Goal: Task Accomplishment & Management: Complete application form

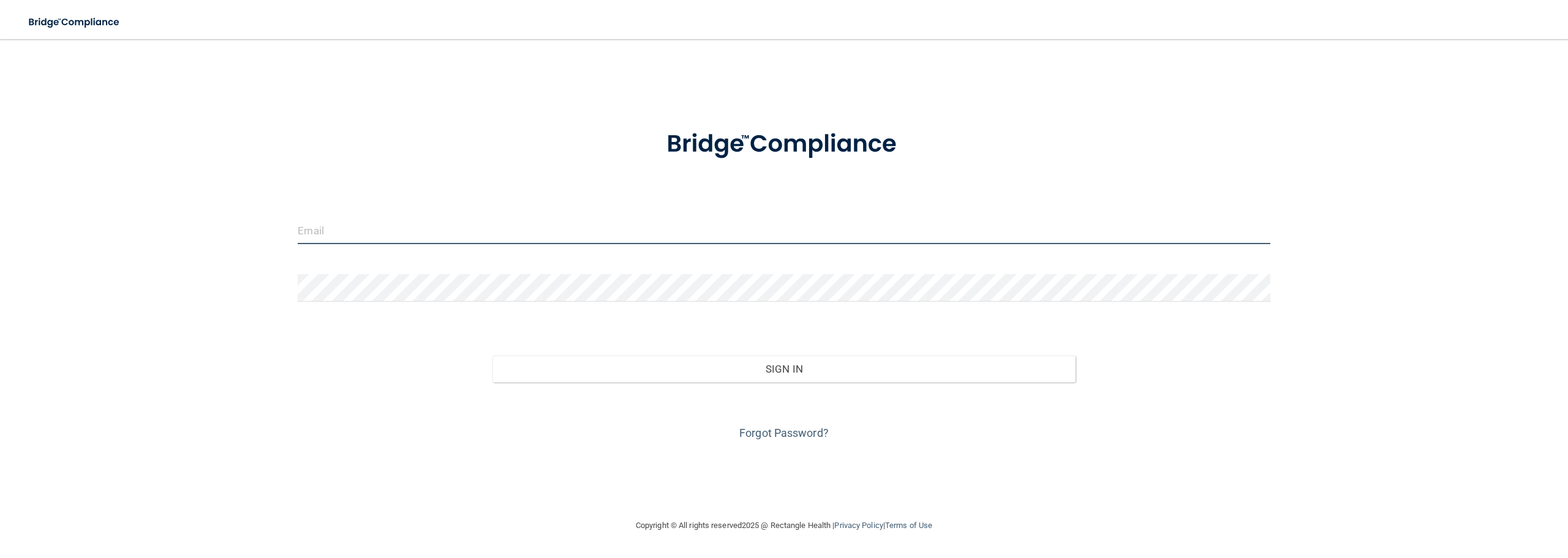
click at [480, 240] on input "email" at bounding box center [784, 231] width 972 height 27
type input "[PERSON_NAME][EMAIL_ADDRESS][DOMAIN_NAME]"
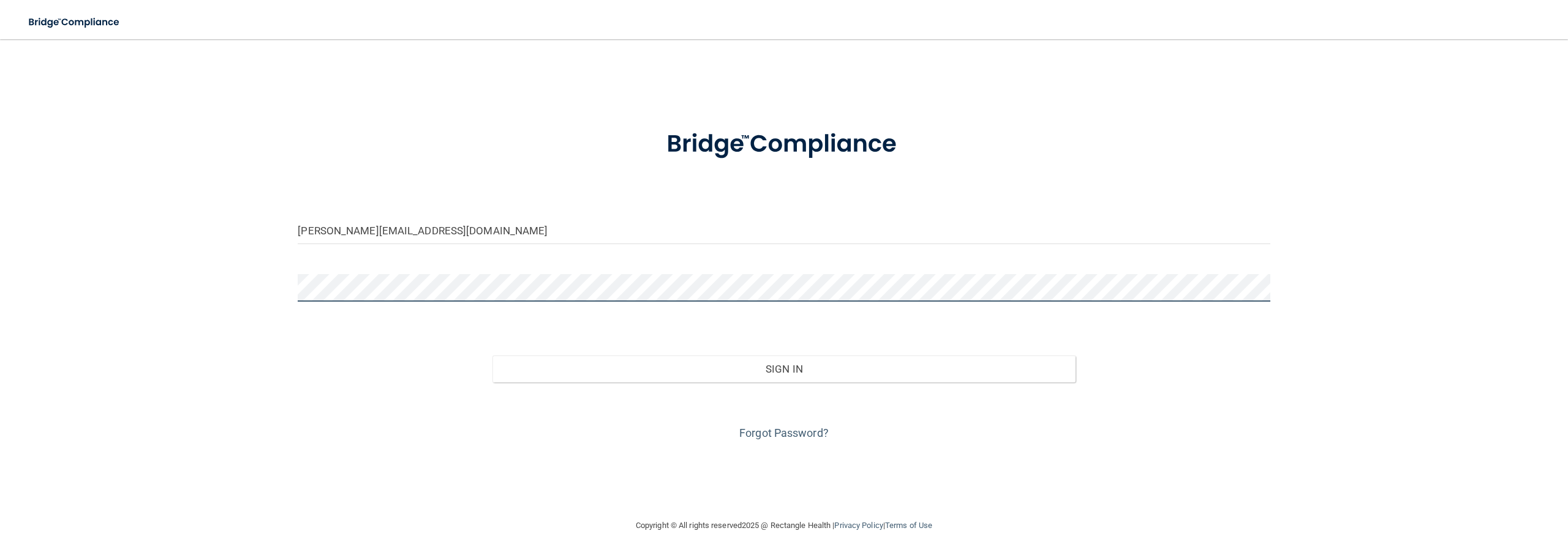
click at [492, 355] on button "Sign In" at bounding box center [784, 369] width 584 height 27
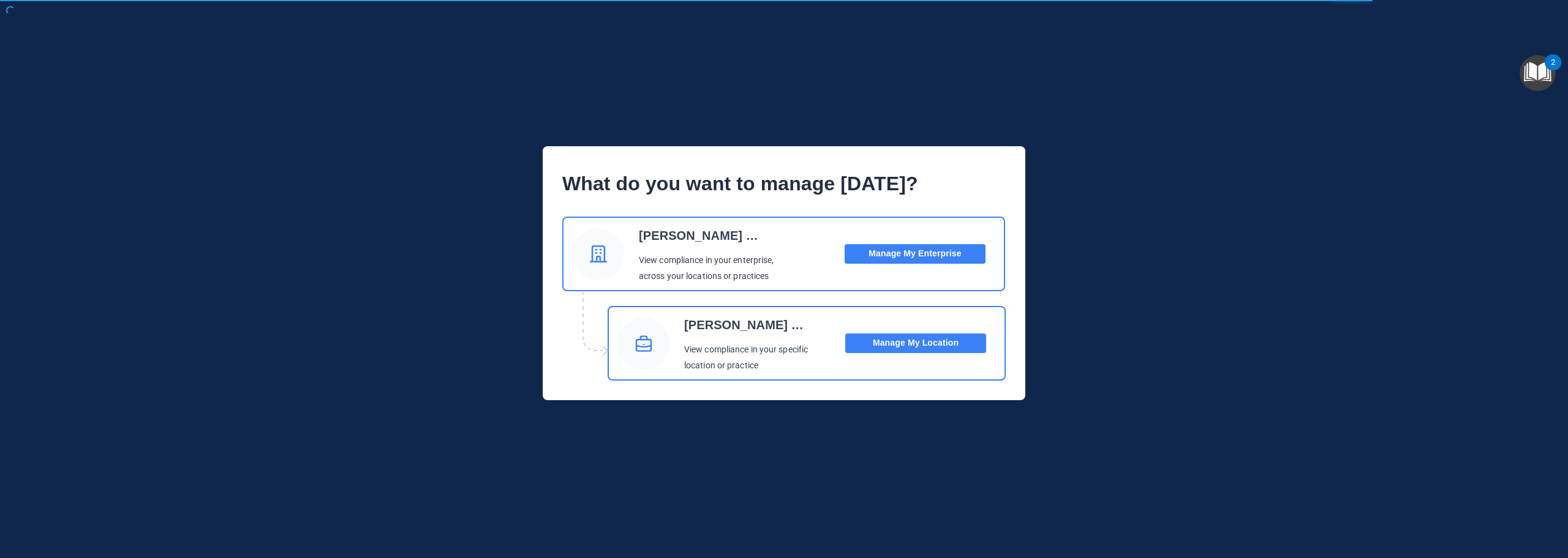
click at [963, 348] on button "Manage My Location" at bounding box center [916, 344] width 141 height 20
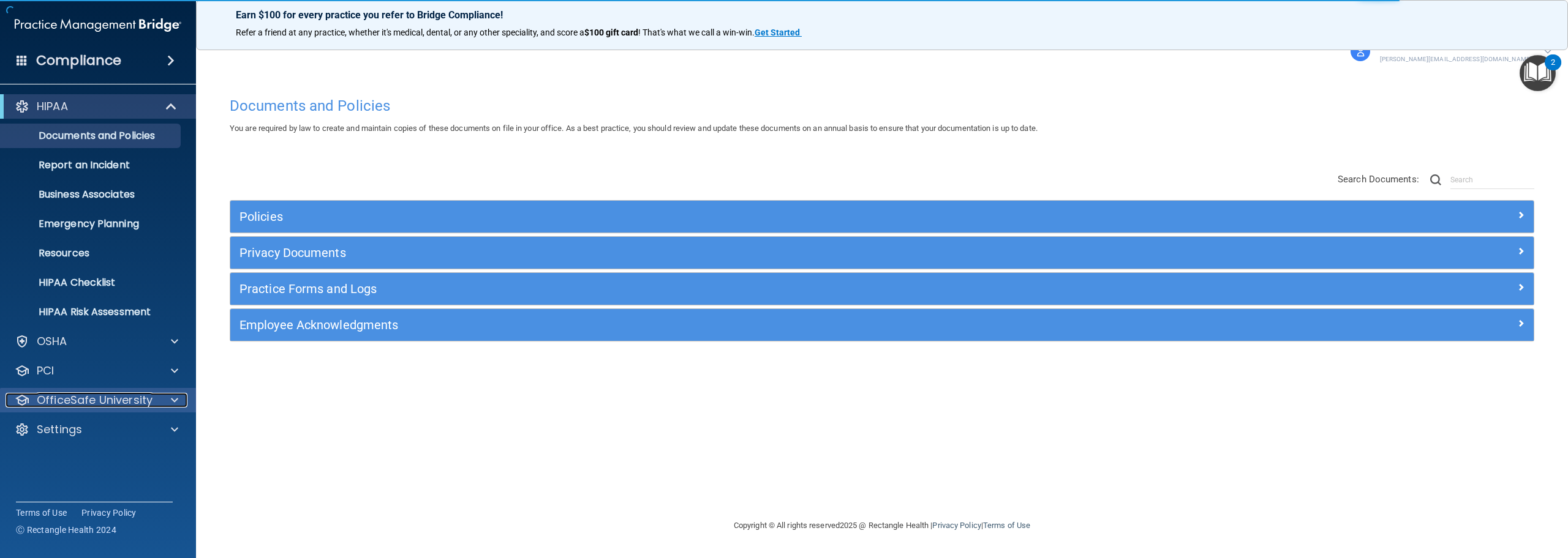
click at [109, 398] on p "OfficeSafe University" at bounding box center [95, 401] width 116 height 14
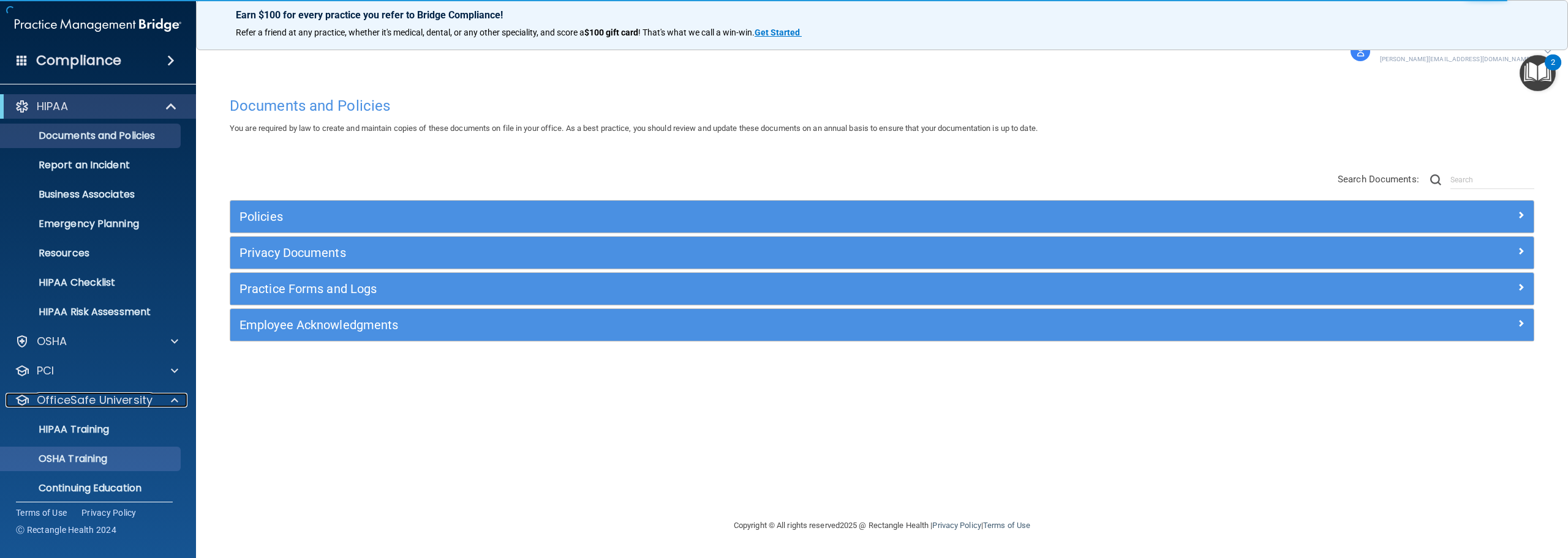
scroll to position [38, 0]
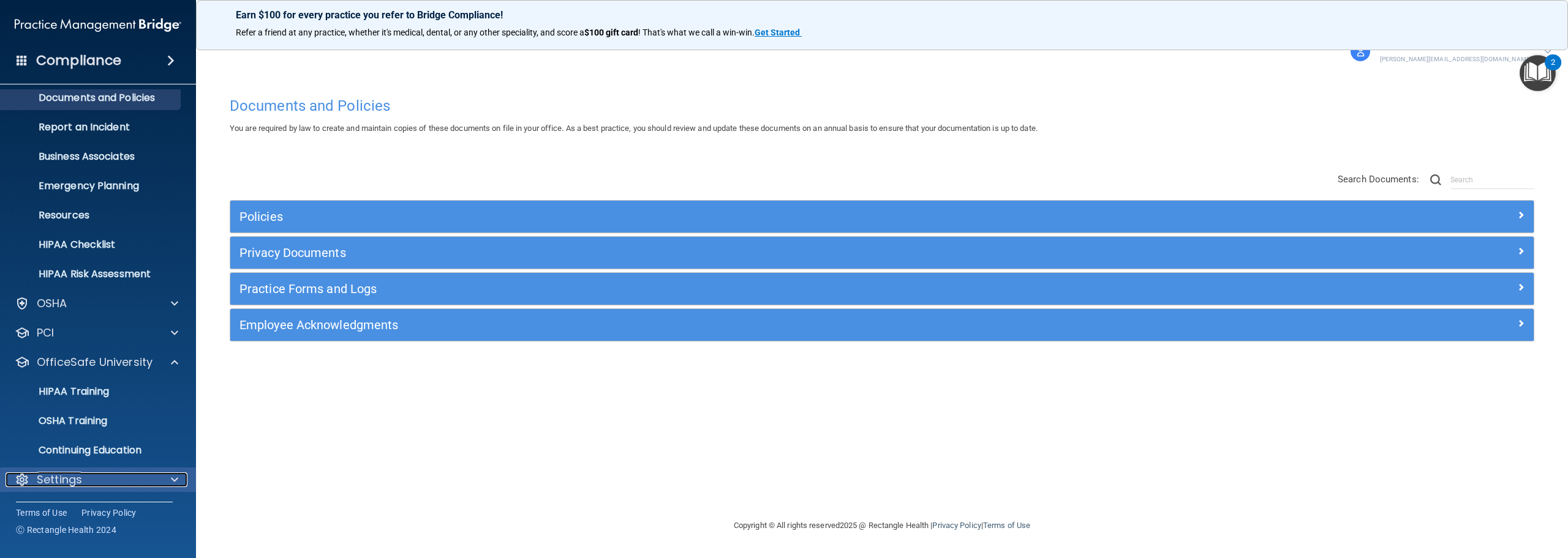
click at [88, 480] on div "Settings" at bounding box center [81, 480] width 152 height 14
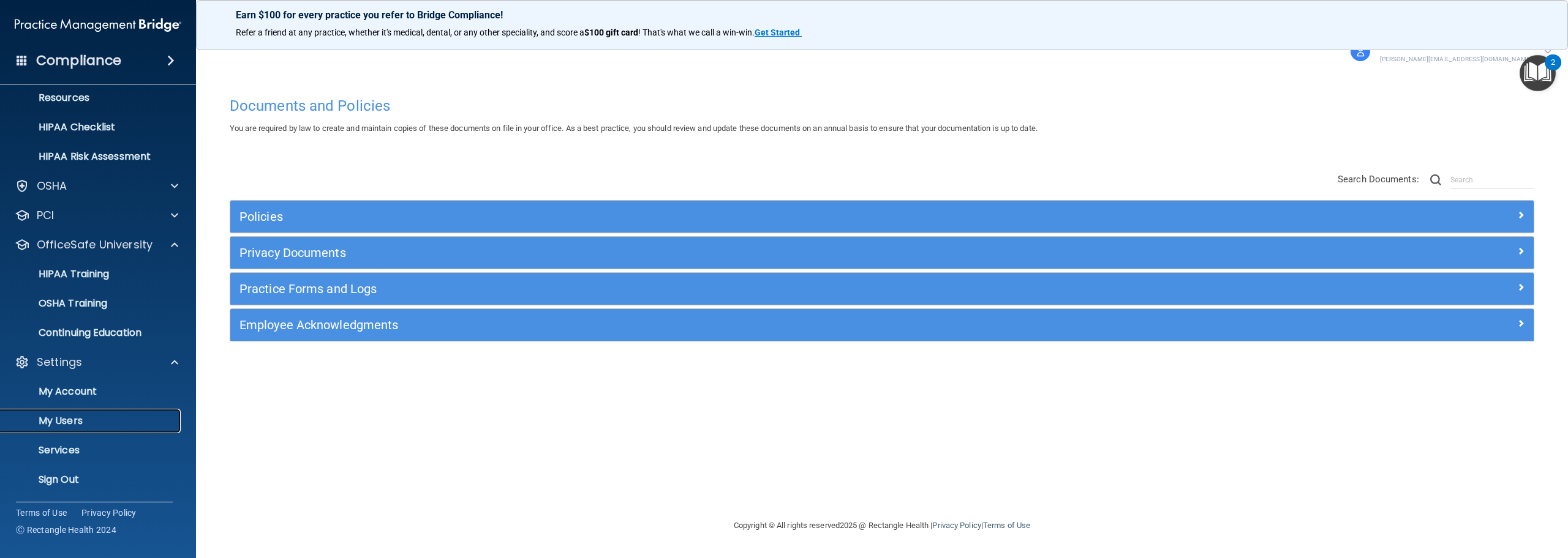
click at [89, 423] on p "My Users" at bounding box center [91, 421] width 167 height 13
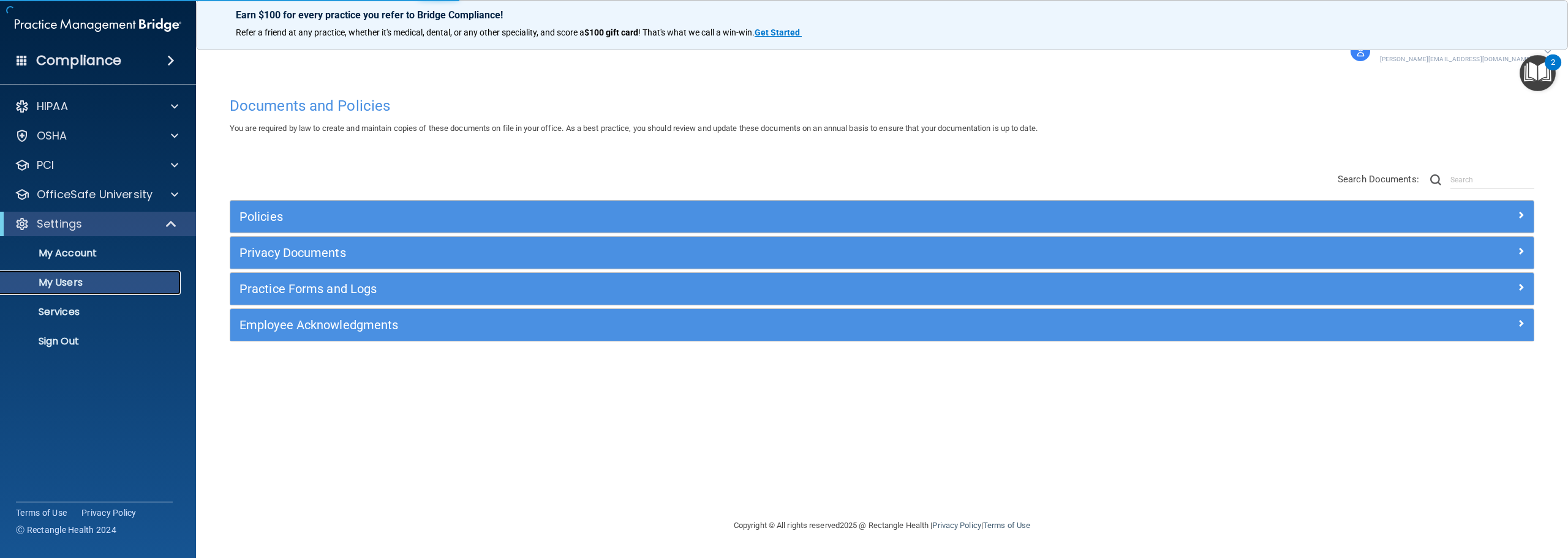
select select "20"
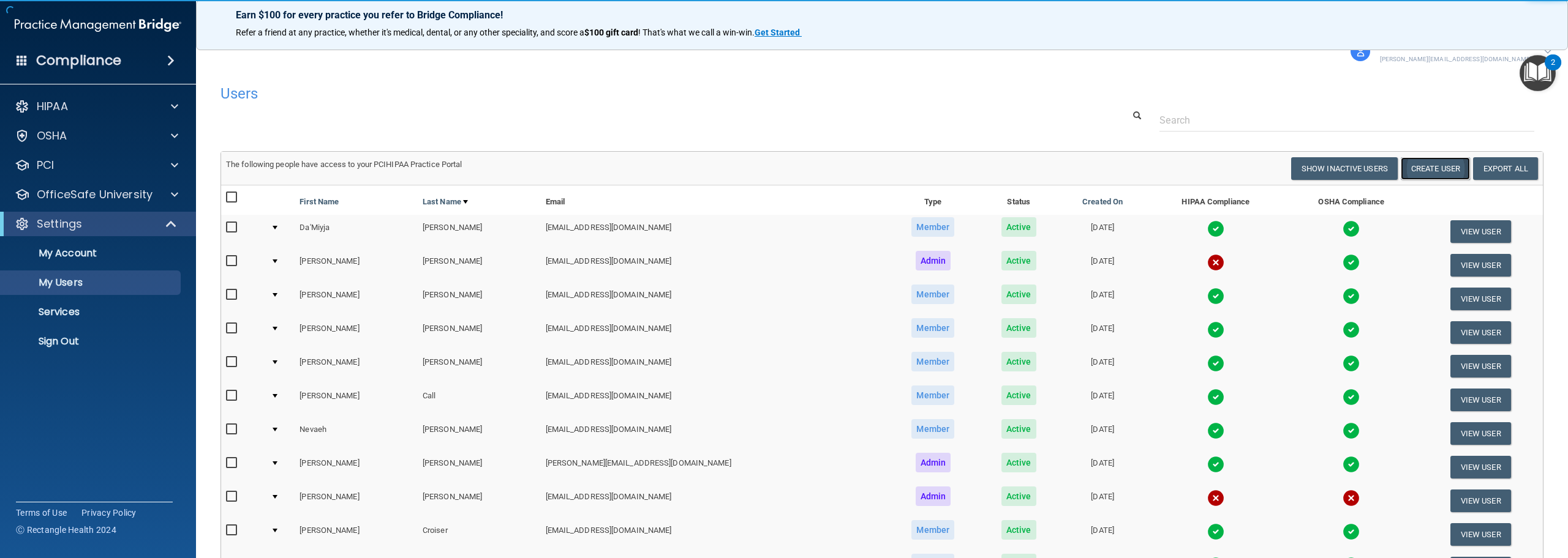
click at [1414, 166] on button "Create User" at bounding box center [1435, 168] width 70 height 23
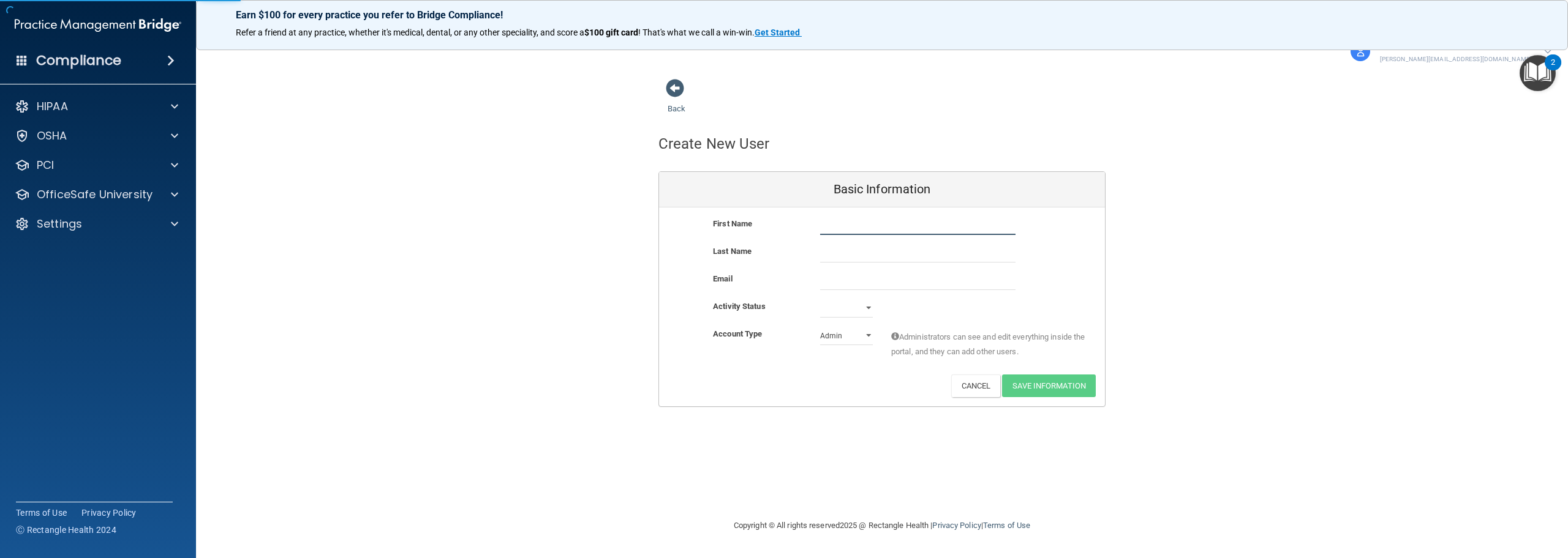
click at [845, 227] on input "text" at bounding box center [918, 226] width 195 height 18
type input "Hunter"
type input "Long"
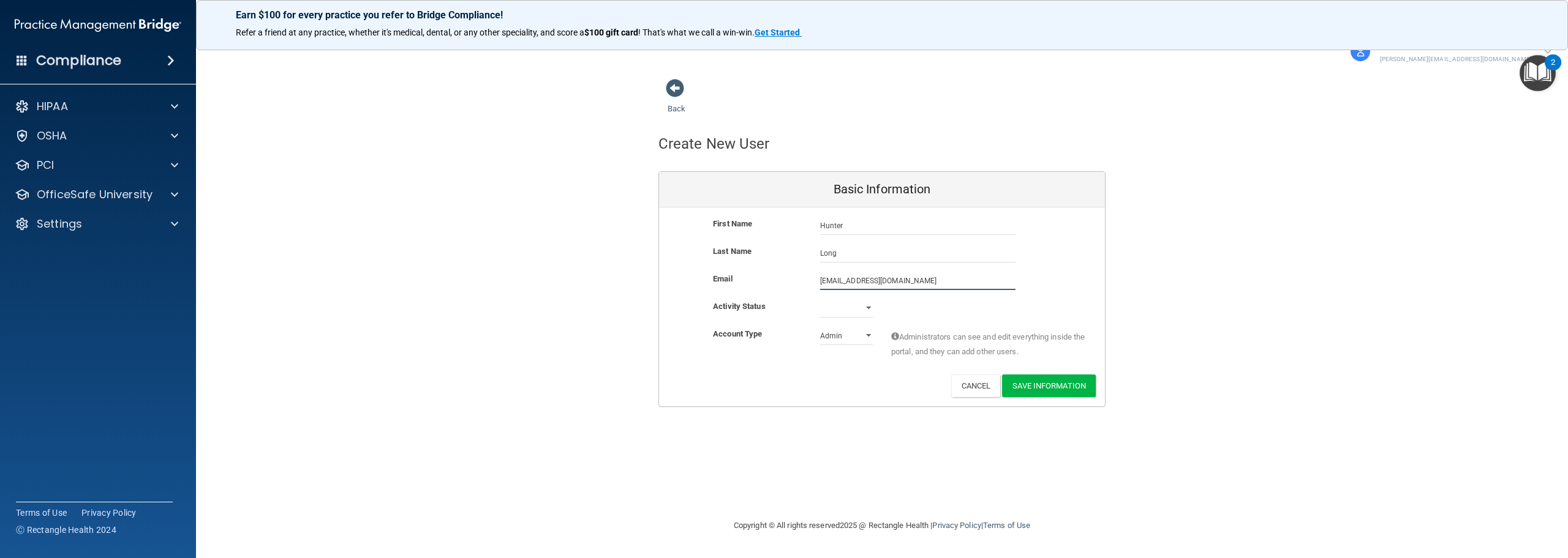
type input "[EMAIL_ADDRESS][DOMAIN_NAME]"
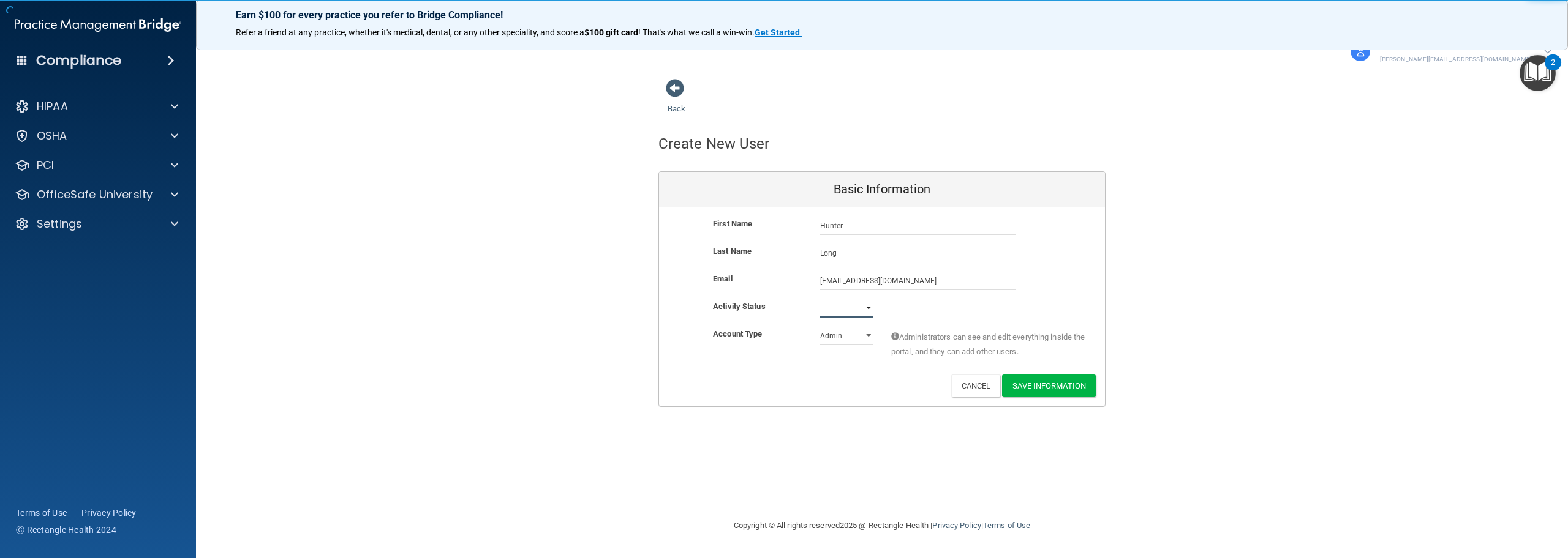
select select "active"
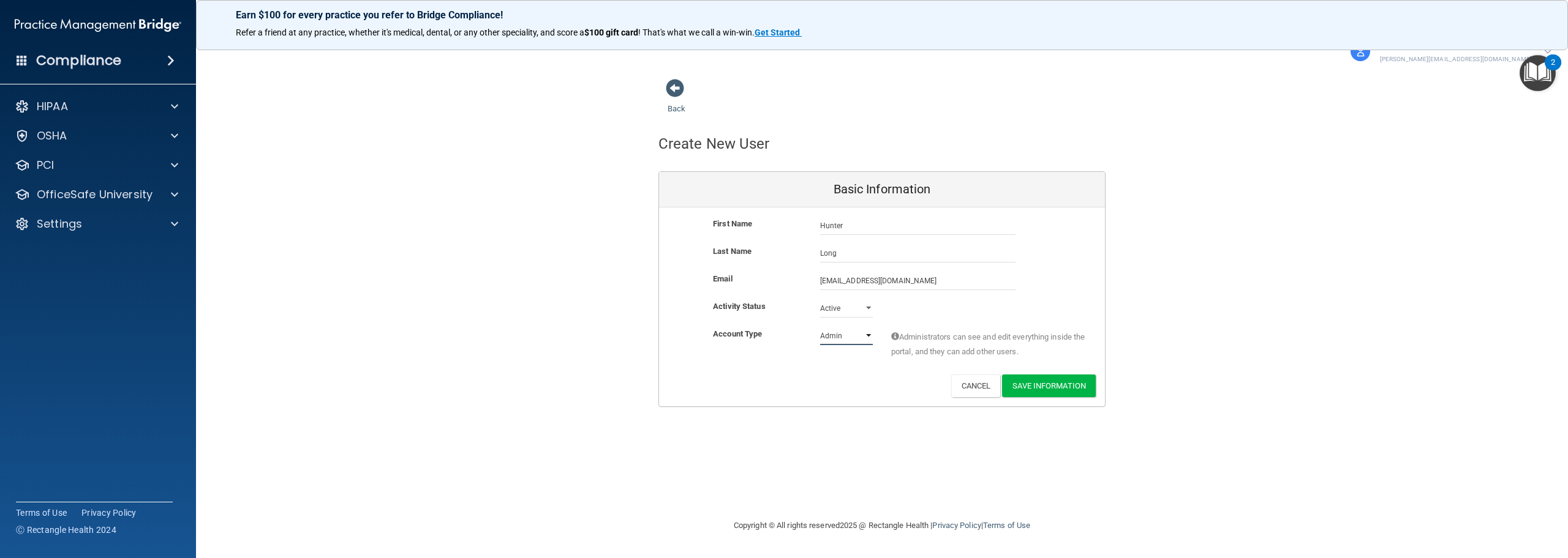
select select "practice_member"
click at [1051, 389] on button "Save Information" at bounding box center [1050, 385] width 94 height 23
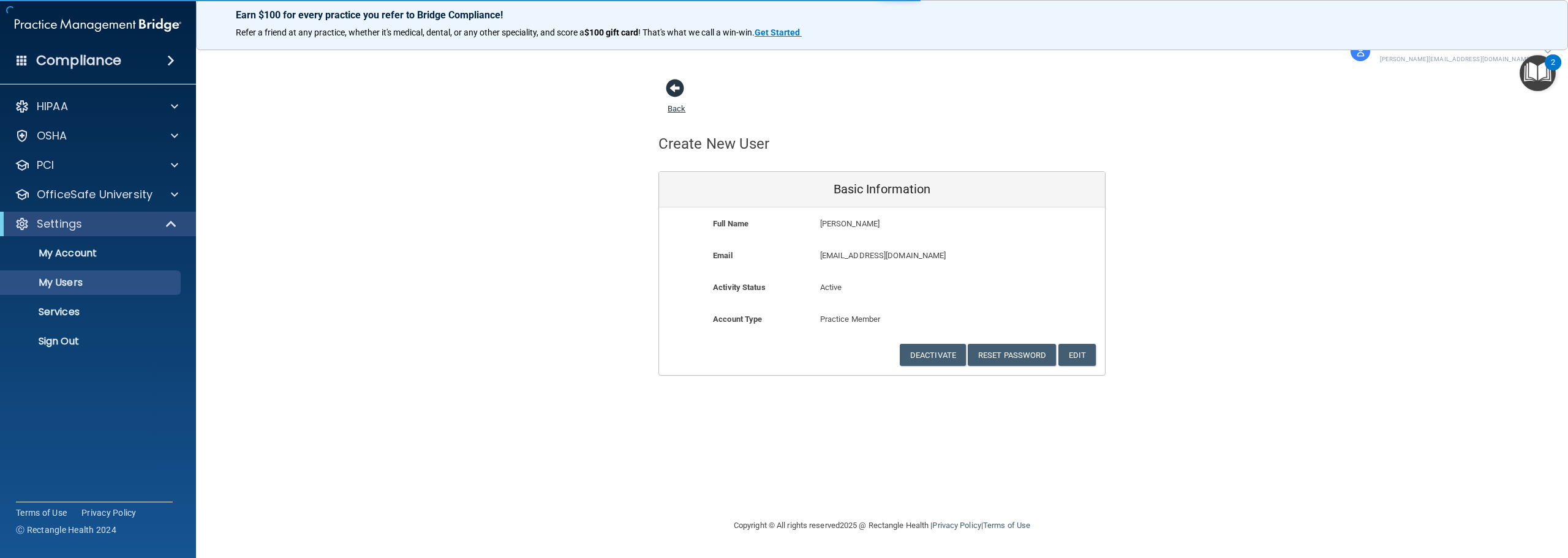
click at [674, 96] on span at bounding box center [675, 88] width 18 height 18
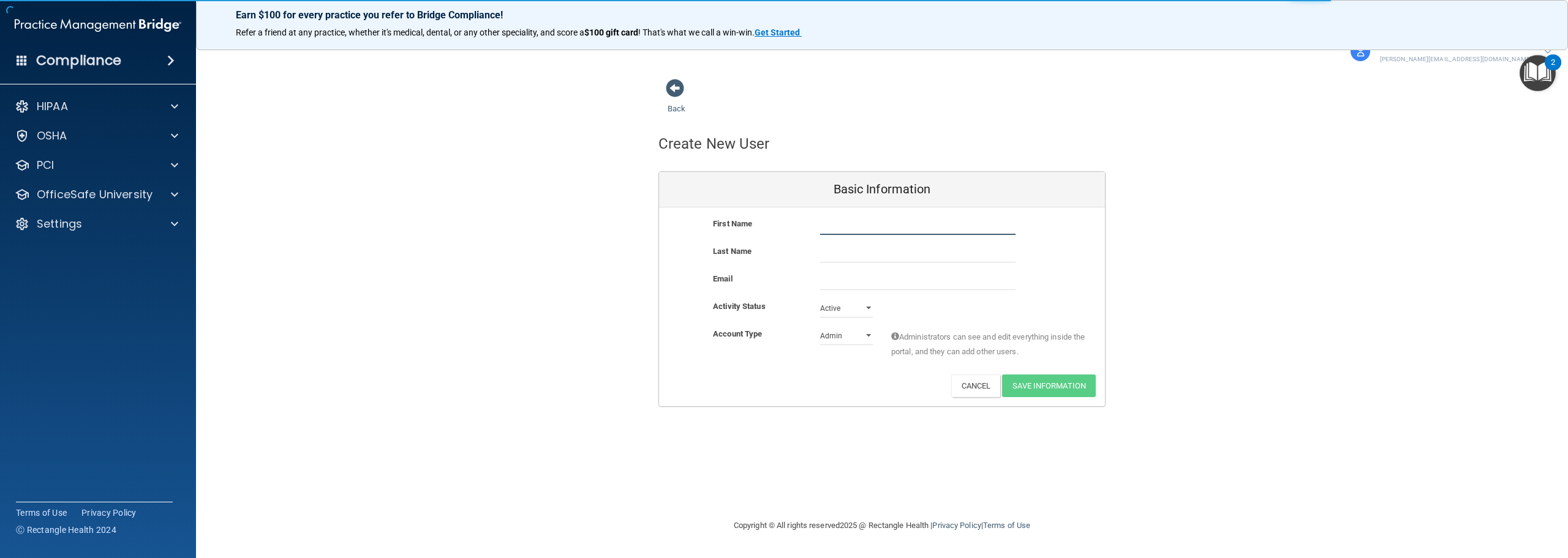
click at [865, 227] on input "text" at bounding box center [918, 226] width 195 height 18
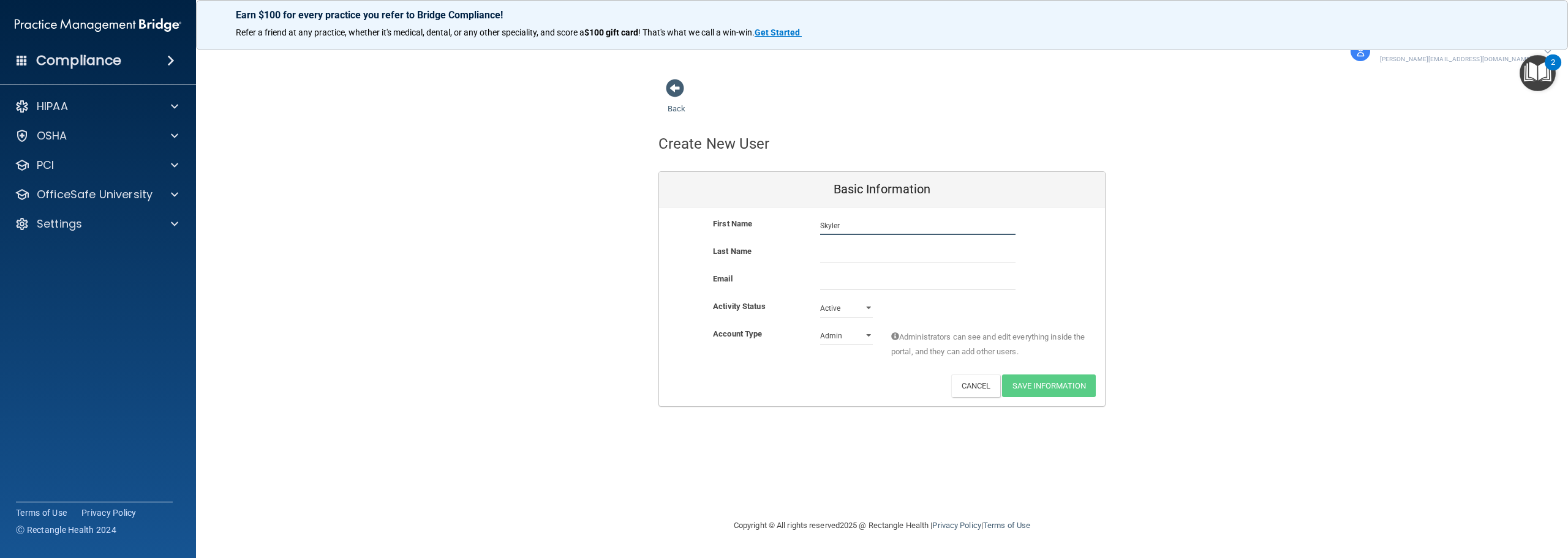
type input "Skyler"
type input "[PERSON_NAME]"
type input "[EMAIL_ADDRESS][DOMAIN_NAME]"
select select "practice_member"
click at [1042, 389] on button "Save Information" at bounding box center [1050, 385] width 94 height 23
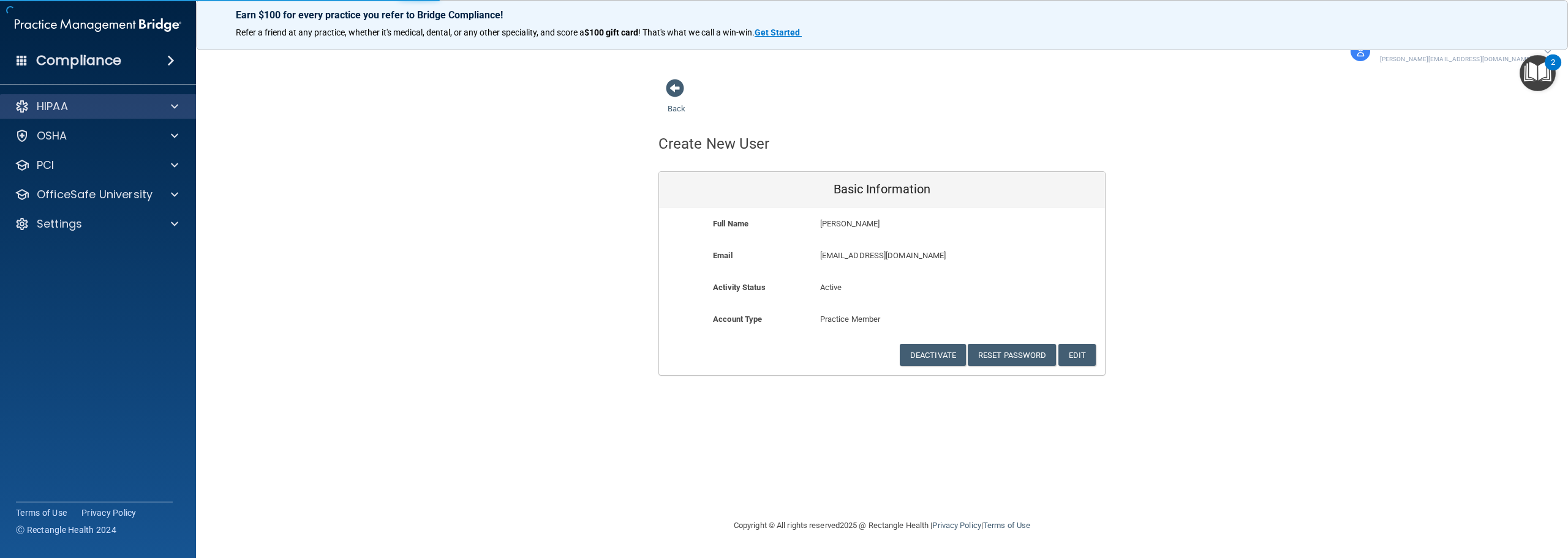
click at [60, 98] on div "HIPAA" at bounding box center [98, 106] width 196 height 24
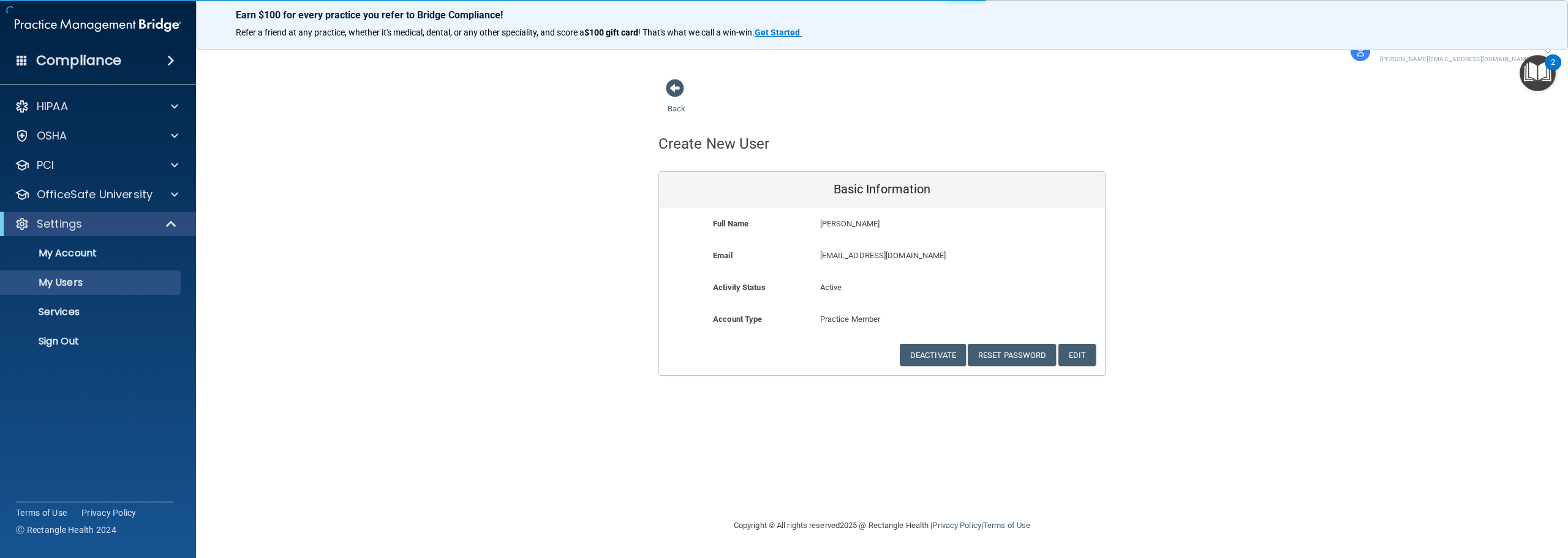
select select "20"
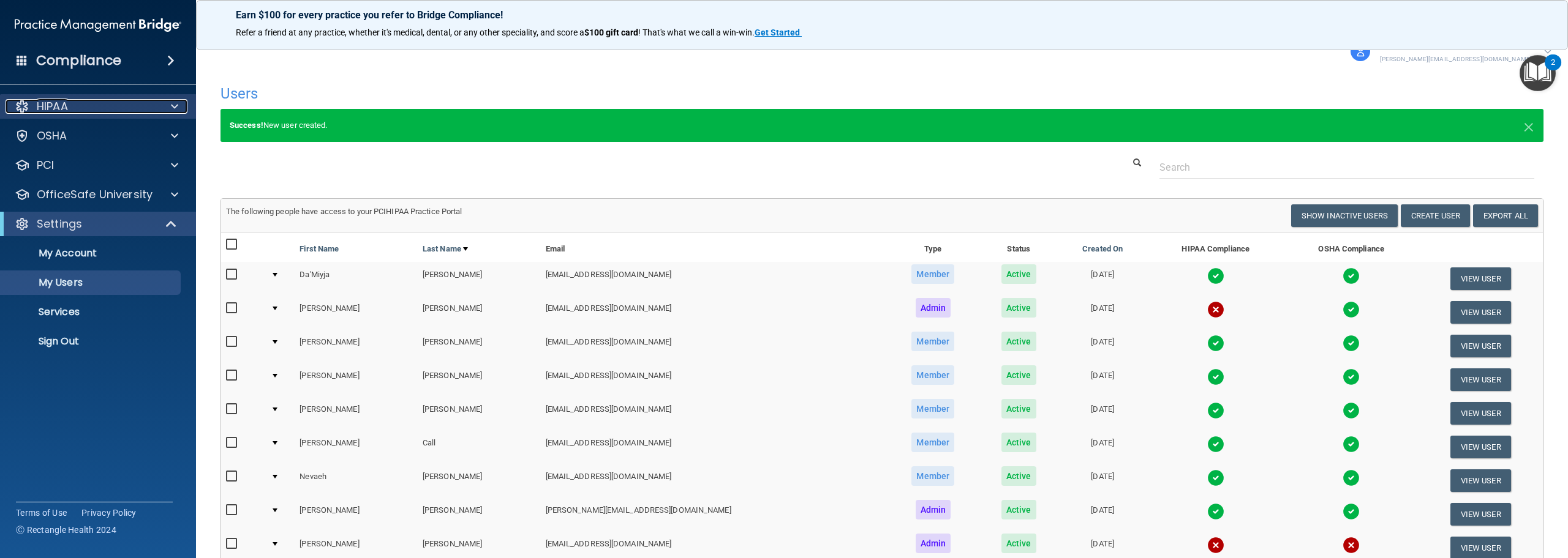
click at [56, 112] on p "HIPAA" at bounding box center [52, 107] width 32 height 14
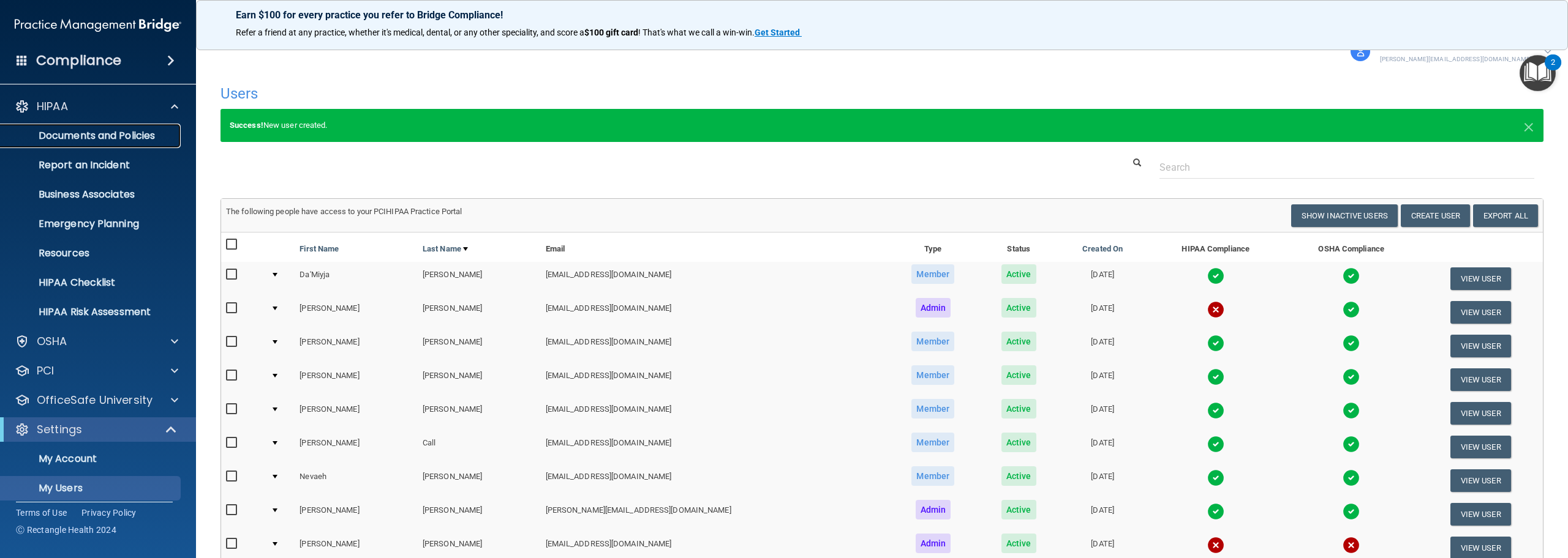
click at [80, 136] on p "Documents and Policies" at bounding box center [91, 137] width 167 height 13
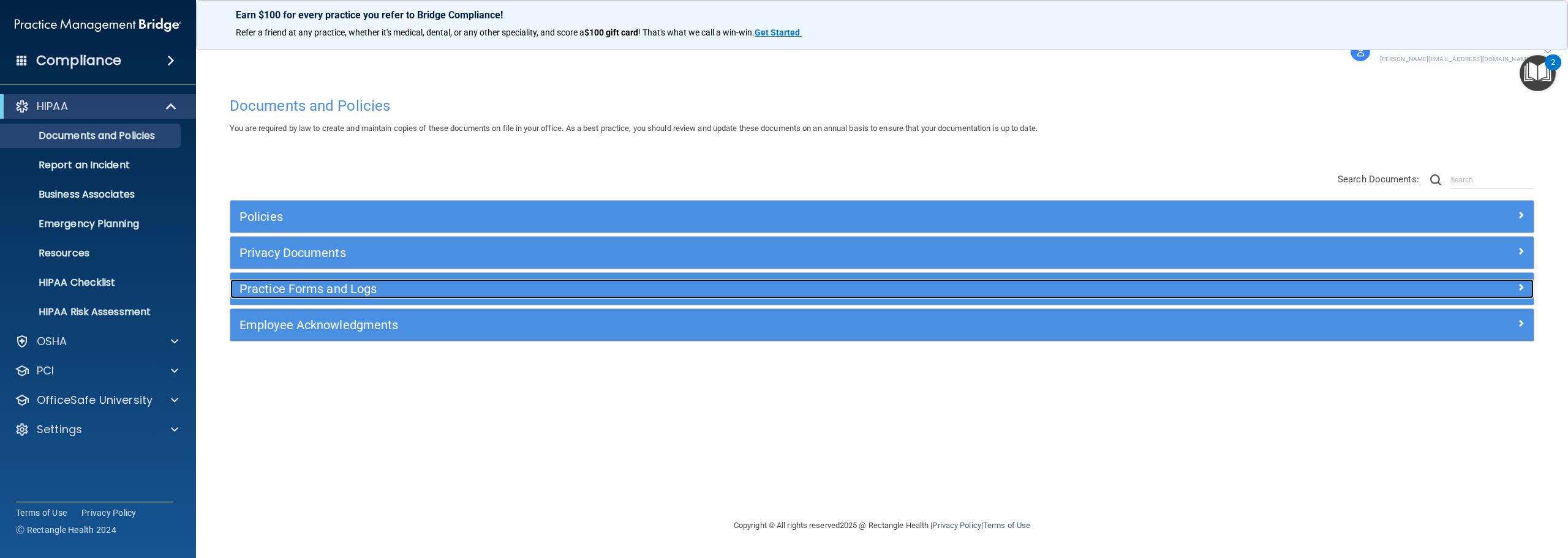
drag, startPoint x: 481, startPoint y: 288, endPoint x: 596, endPoint y: 314, distance: 117.9
click at [482, 288] on h5 "Practice Forms and Logs" at bounding box center [719, 288] width 959 height 14
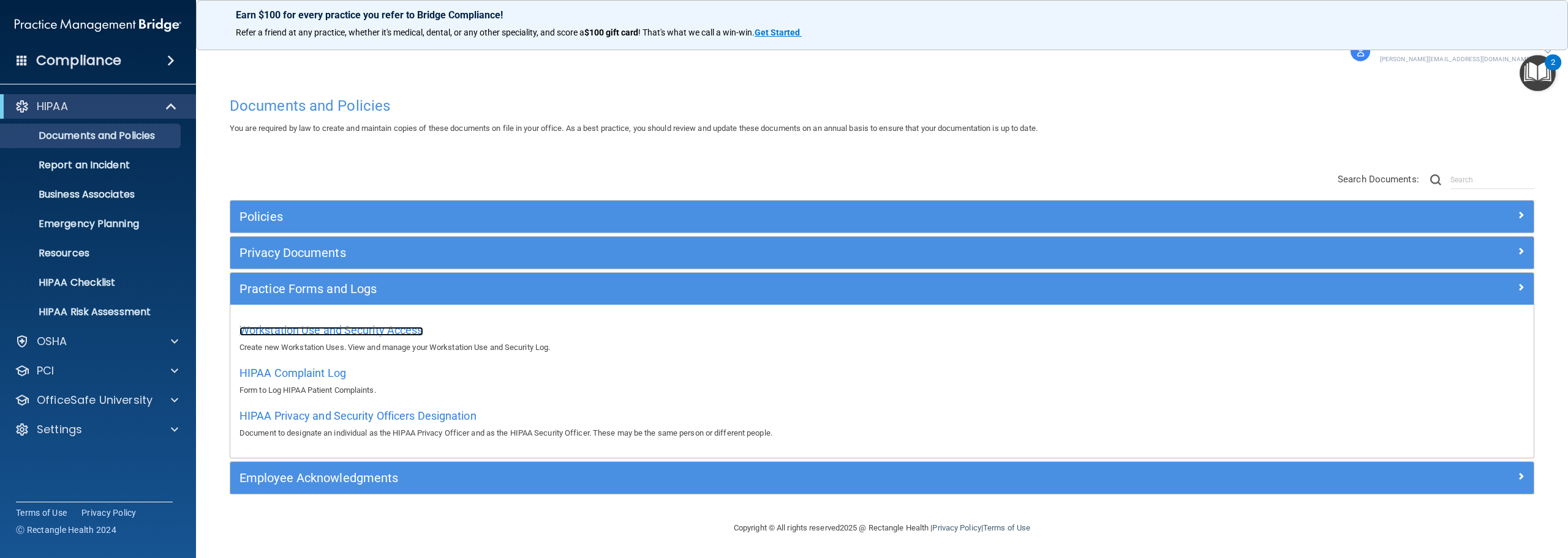
click at [281, 331] on span "Workstation Use and Security Access" at bounding box center [331, 330] width 184 height 13
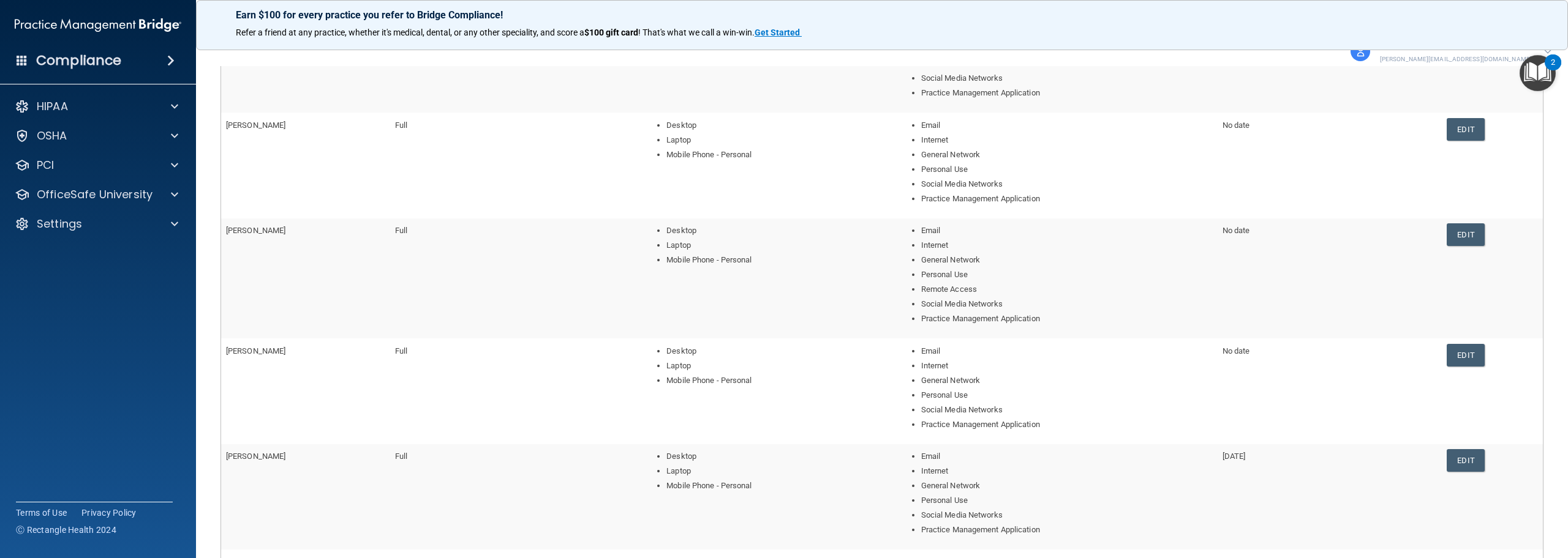
scroll to position [416, 0]
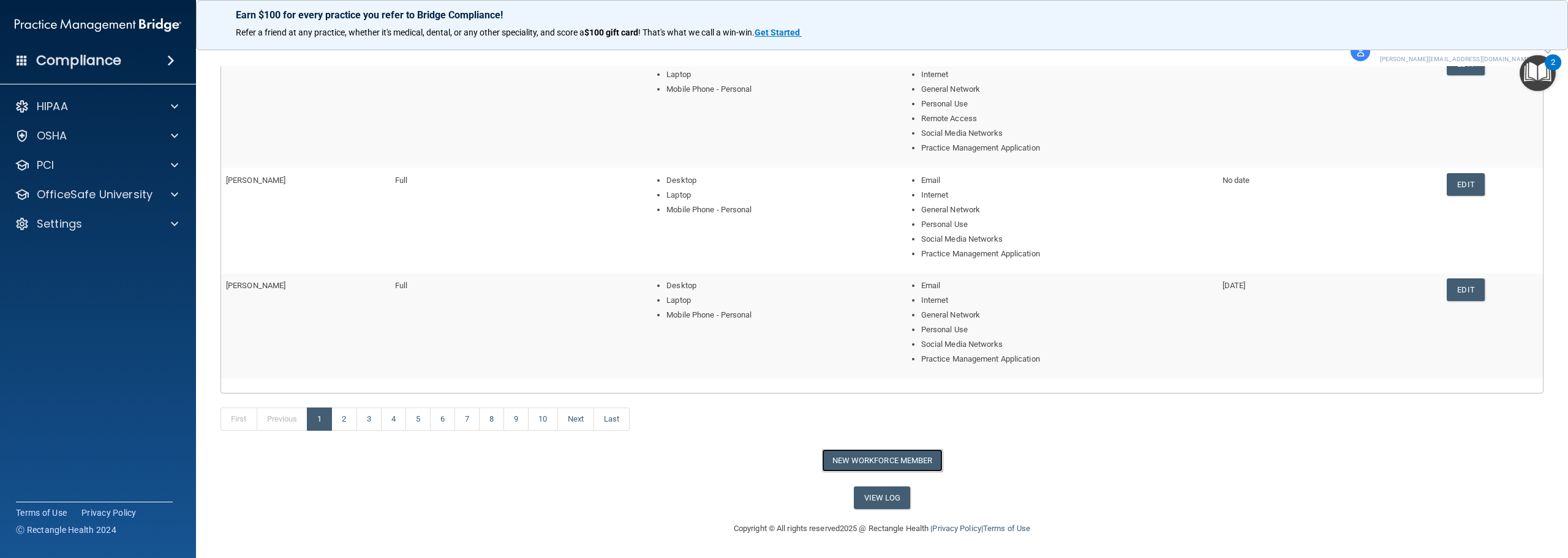
drag, startPoint x: 866, startPoint y: 456, endPoint x: 883, endPoint y: 458, distance: 17.1
click at [868, 458] on button "New Workforce Member" at bounding box center [882, 460] width 120 height 23
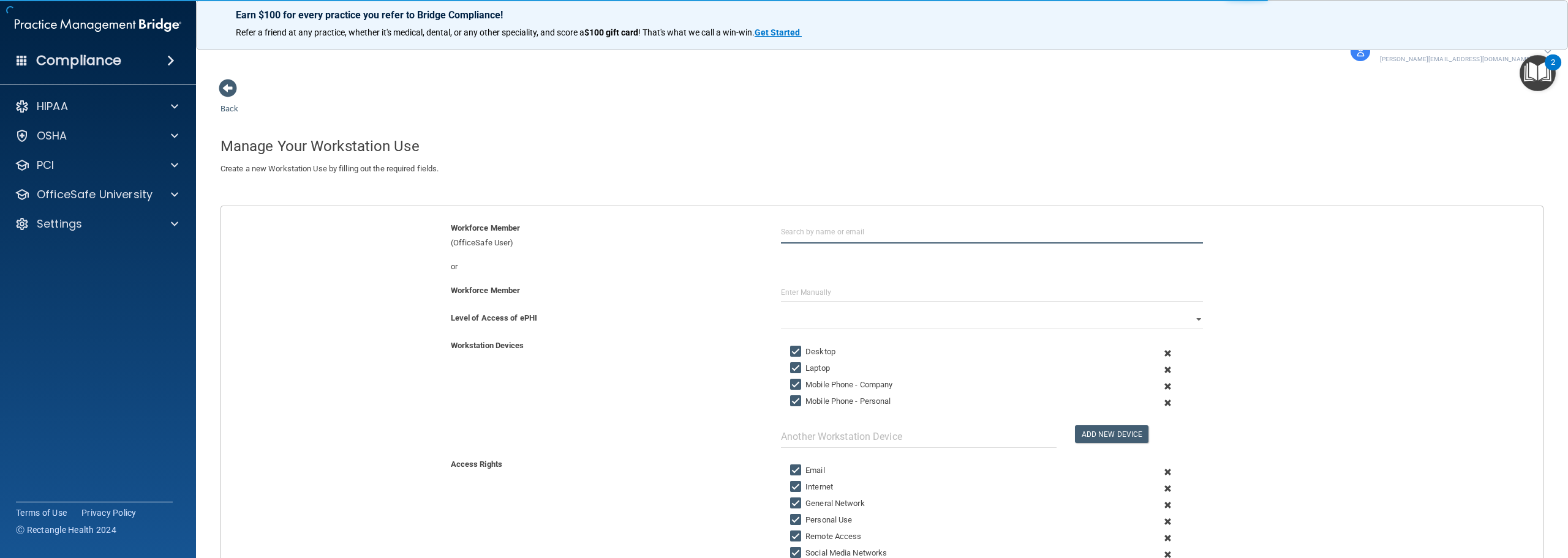
click at [843, 236] on input "text" at bounding box center [992, 232] width 422 height 23
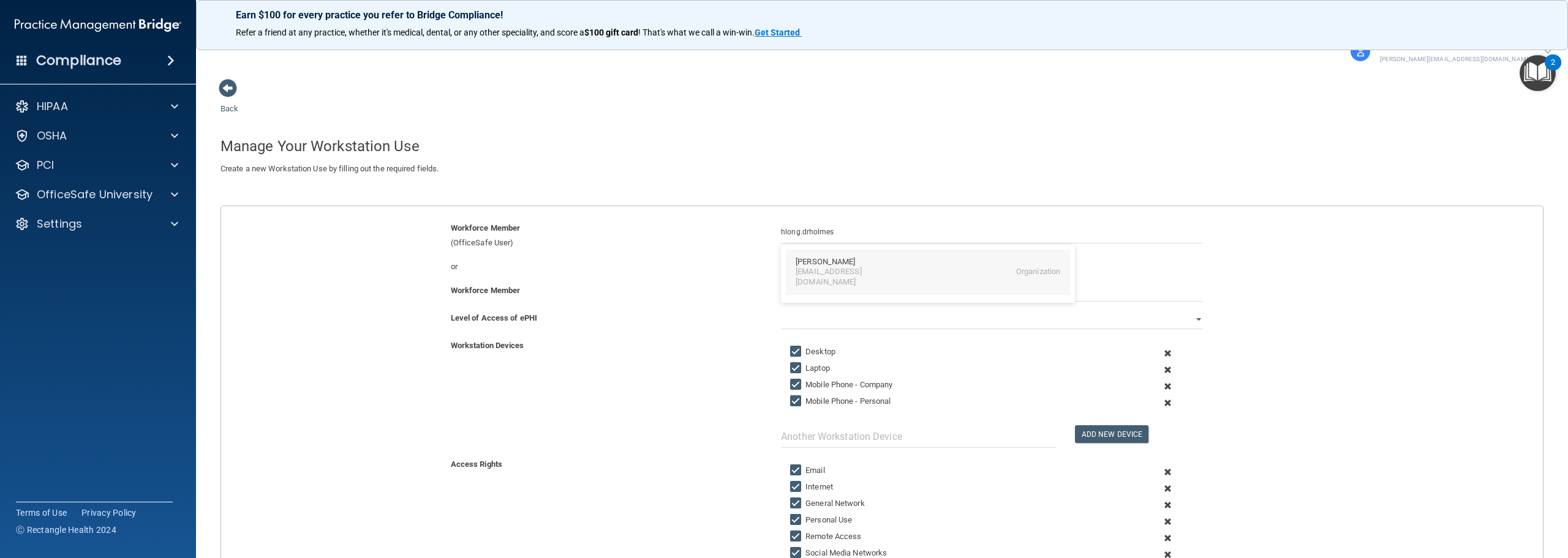
click at [836, 260] on div "[PERSON_NAME]" at bounding box center [825, 262] width 60 height 11
type input "[PERSON_NAME]"
click at [796, 319] on select "Full Limited None" at bounding box center [992, 320] width 422 height 18
select select "0"
click at [781, 311] on select "Full Limited None" at bounding box center [992, 320] width 422 height 18
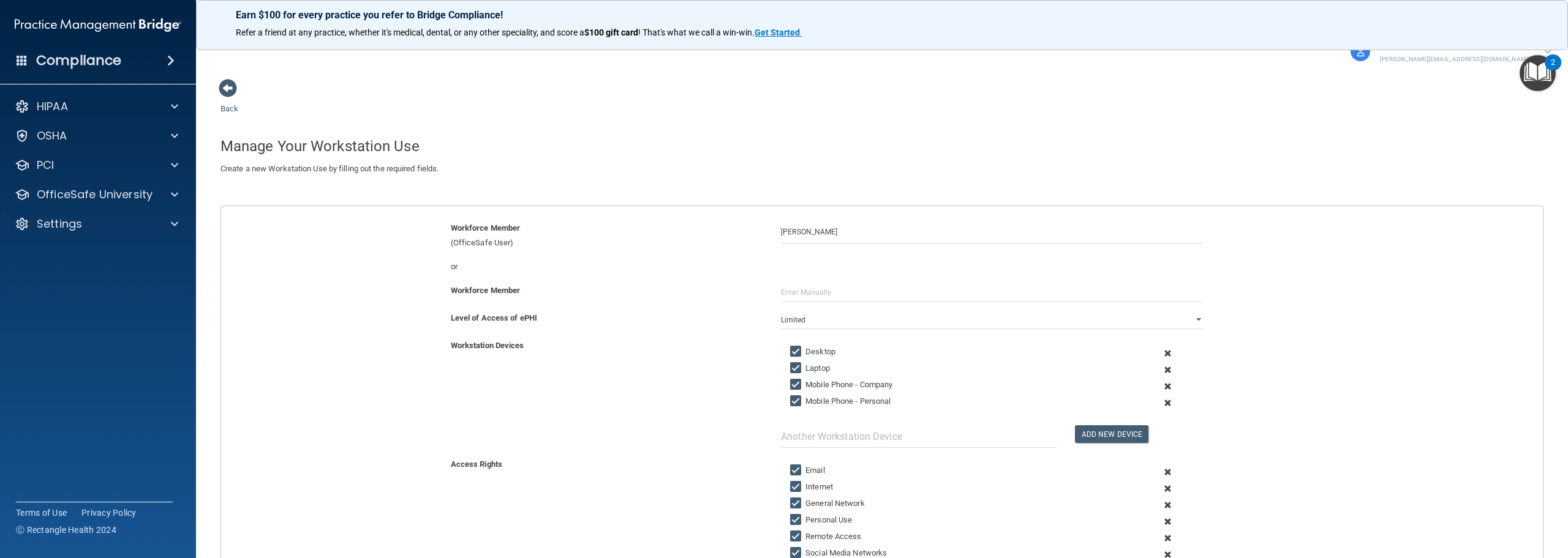
click at [790, 383] on input "Mobile Phone - Company" at bounding box center [797, 384] width 14 height 10
checkbox input "false"
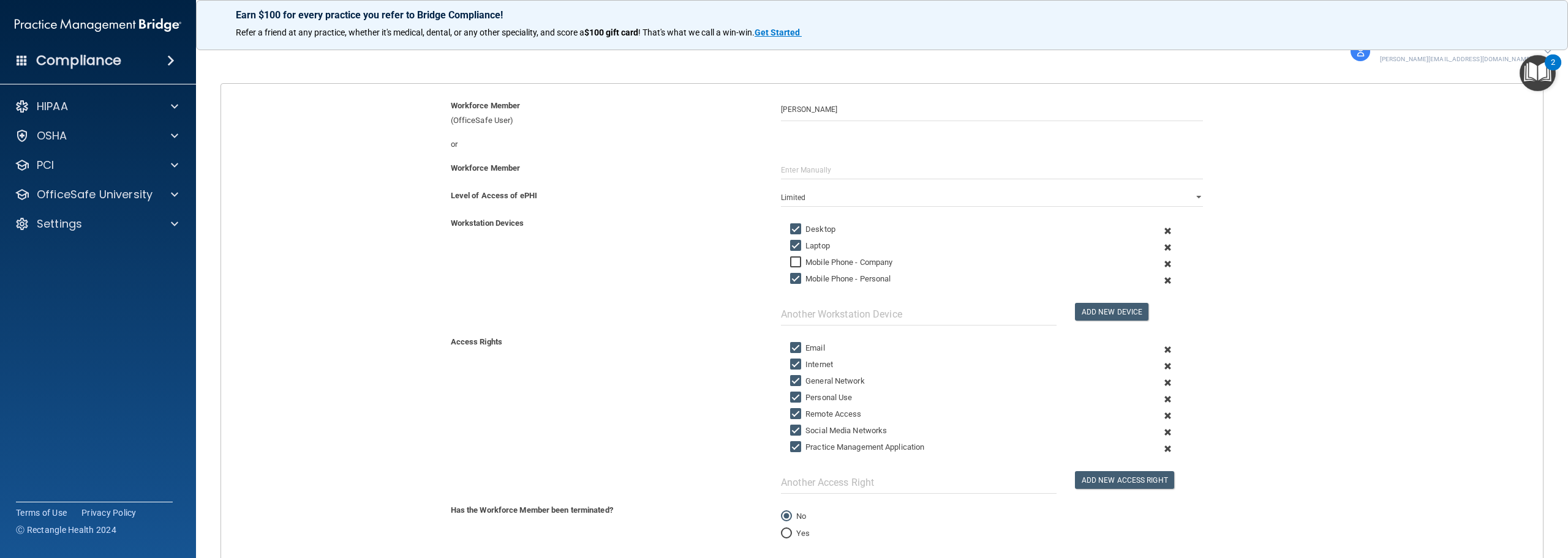
click at [792, 413] on input "Remote Access" at bounding box center [797, 414] width 14 height 10
checkbox input "false"
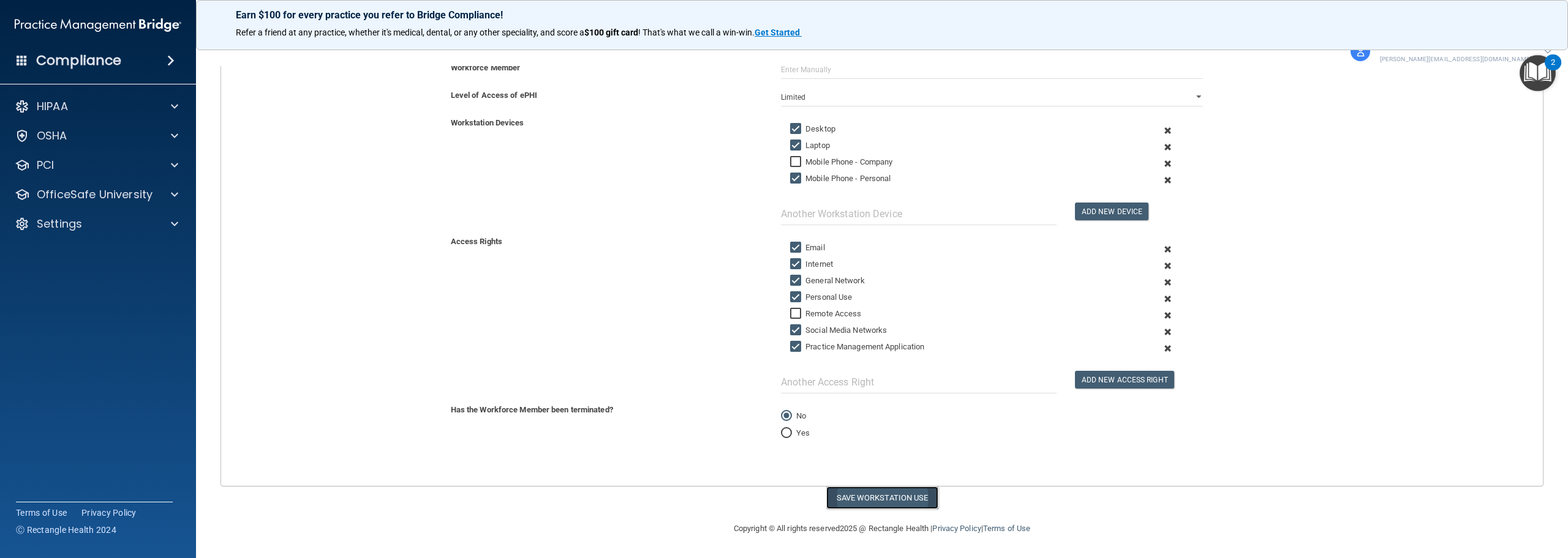
click at [894, 497] on button "Save Workstation Use" at bounding box center [882, 497] width 112 height 23
select select "? string:Full ?"
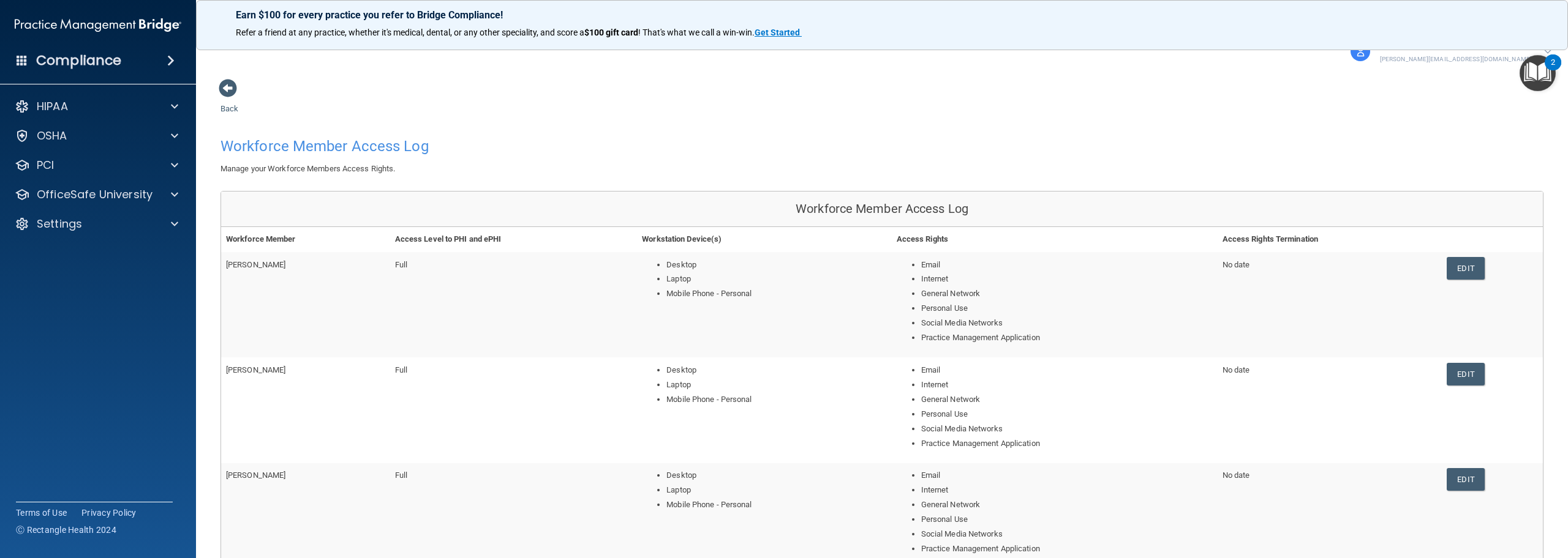
scroll to position [367, 0]
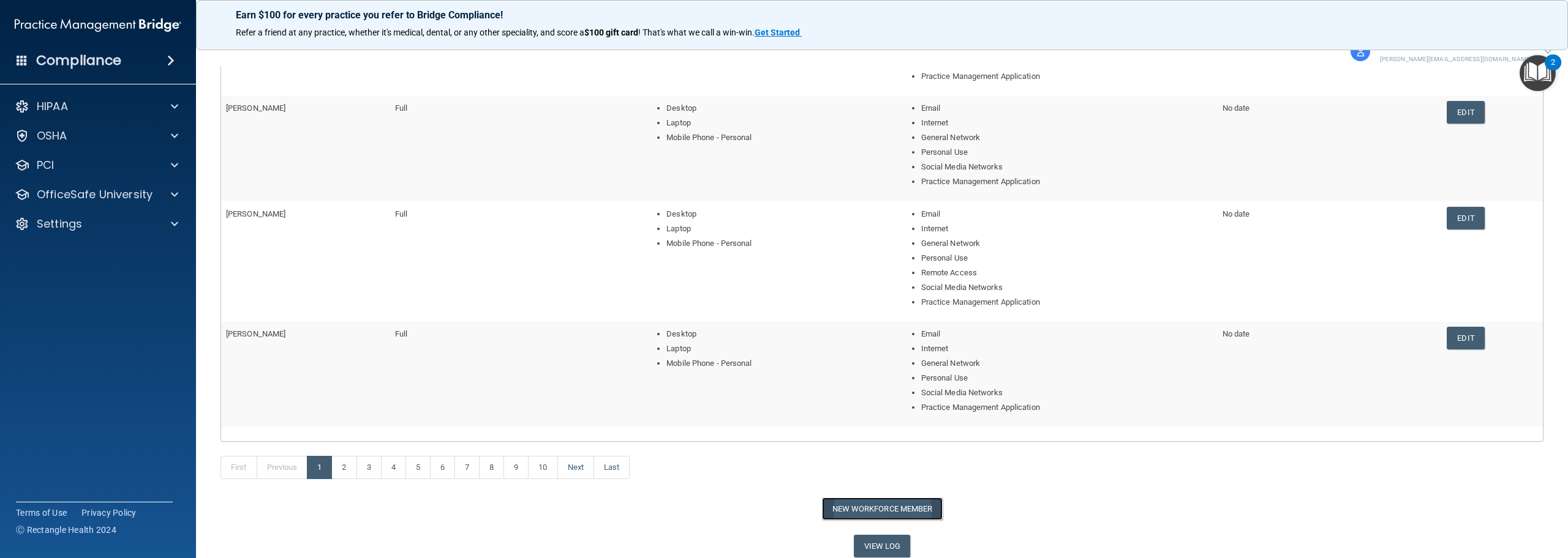
click at [830, 515] on button "New Workforce Member" at bounding box center [882, 508] width 120 height 23
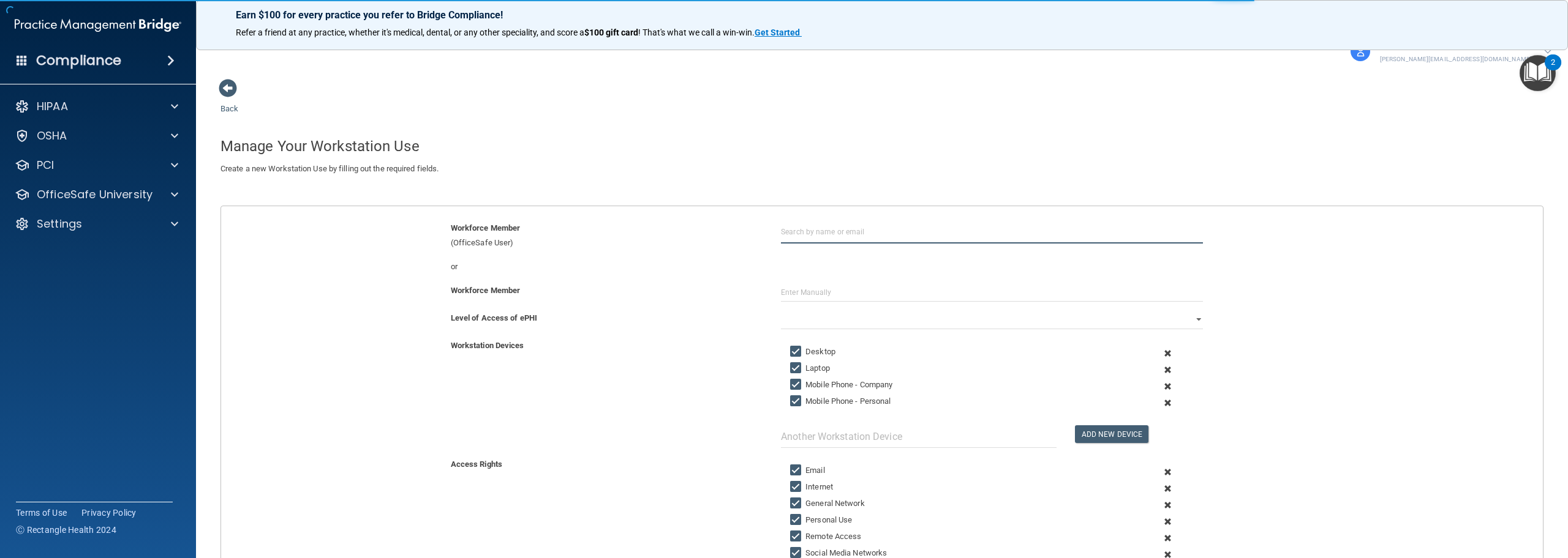
click at [814, 236] on input "text" at bounding box center [992, 232] width 422 height 23
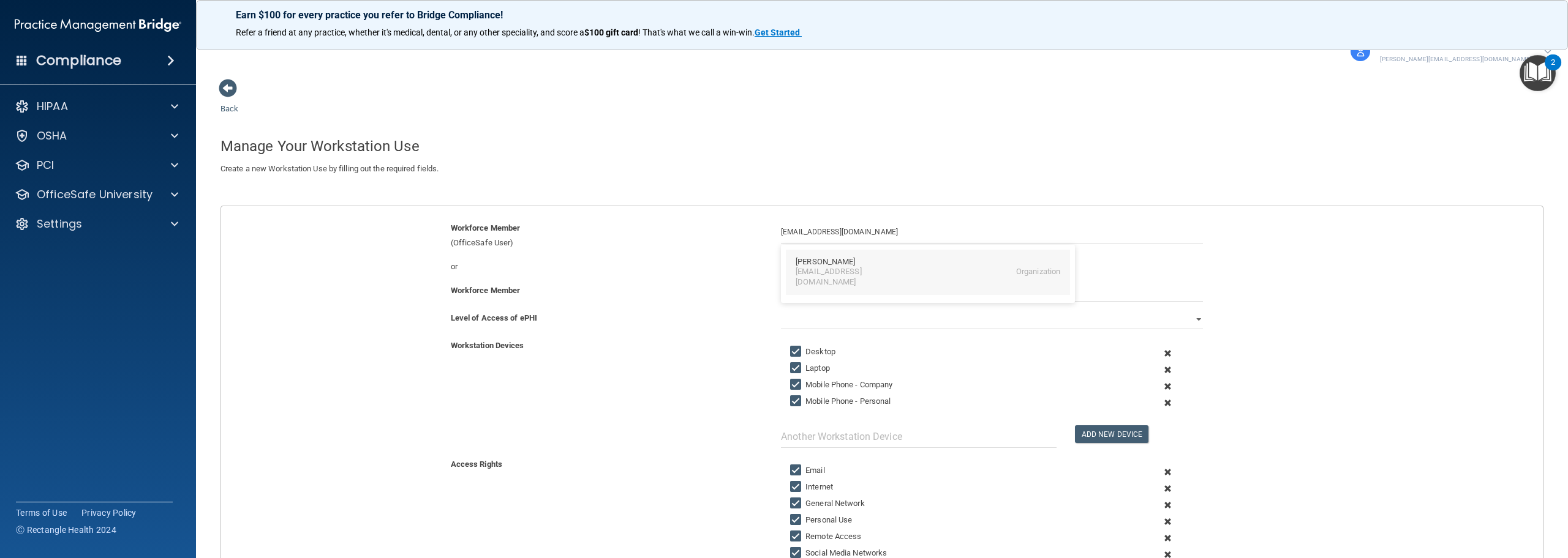
click at [822, 276] on div "[EMAIL_ADDRESS][DOMAIN_NAME]" at bounding box center [848, 277] width 106 height 21
type input "[PERSON_NAME]"
click at [816, 316] on select "Full Limited None" at bounding box center [992, 320] width 422 height 18
select select "0"
click at [781, 311] on select "Full Limited None" at bounding box center [992, 320] width 422 height 18
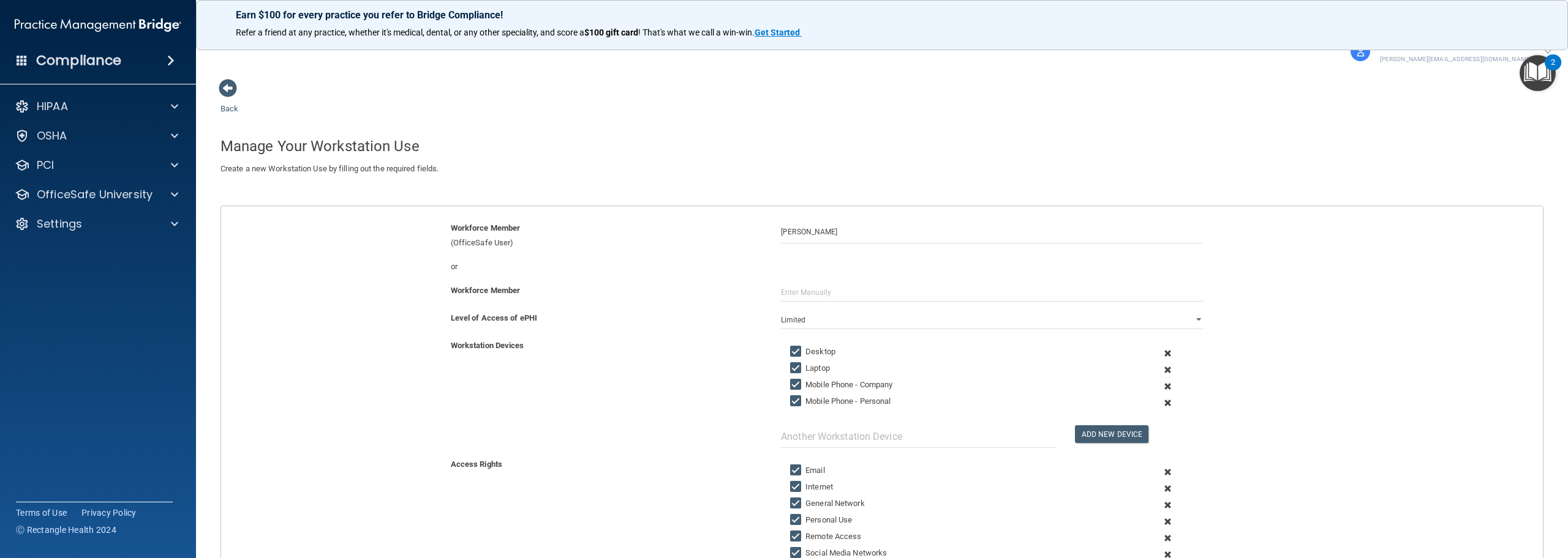
click at [790, 383] on input "Mobile Phone - Company" at bounding box center [797, 384] width 14 height 10
checkbox input "false"
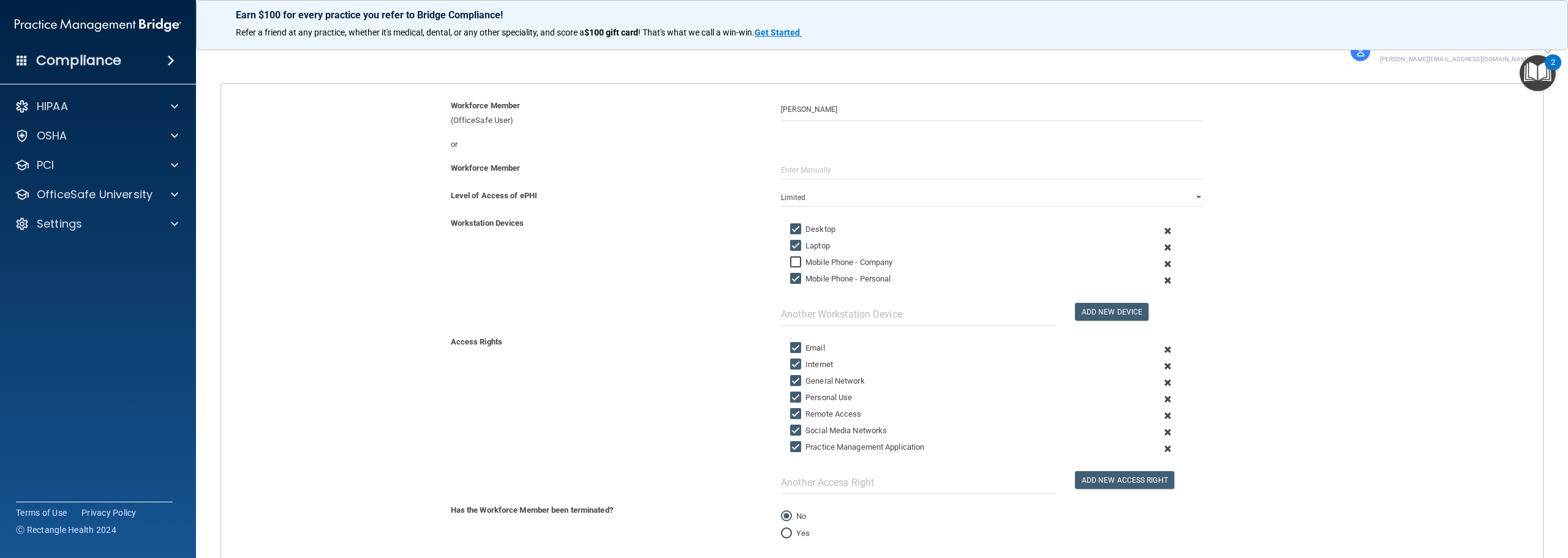
click at [790, 412] on input "Remote Access" at bounding box center [797, 414] width 14 height 10
checkbox input "false"
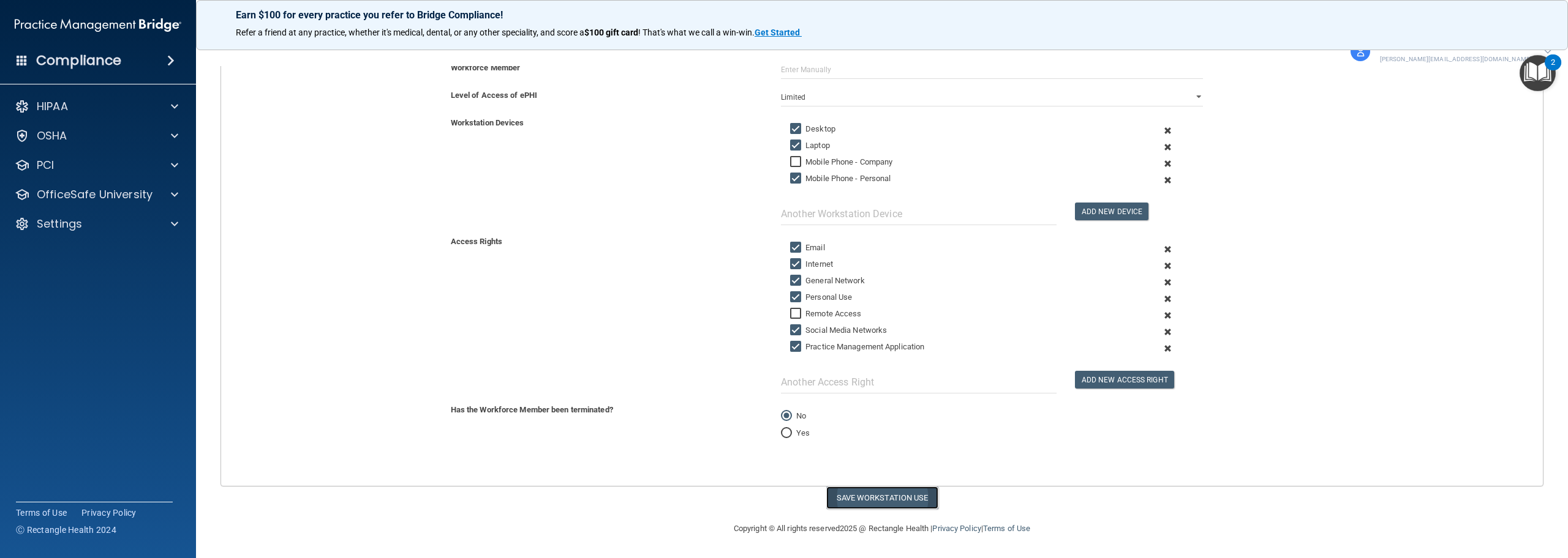
click at [898, 499] on button "Save Workstation Use" at bounding box center [882, 497] width 112 height 23
select select "? string:Full ?"
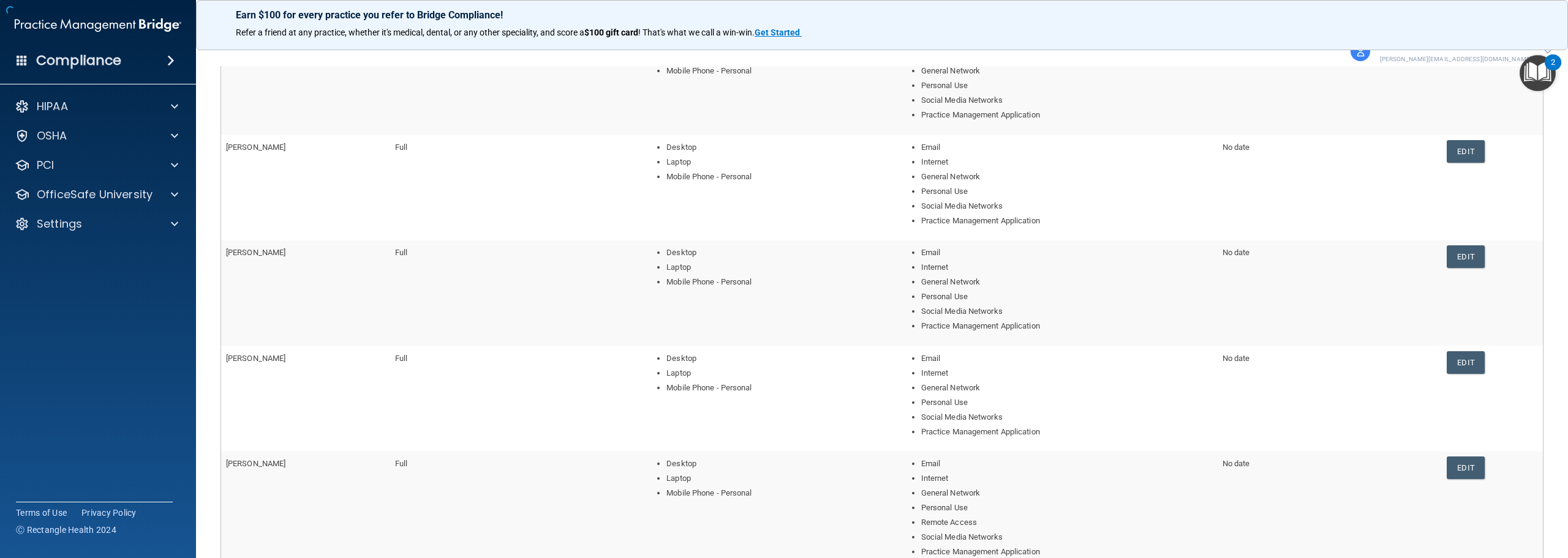
scroll to position [392, 0]
